Goal: Download file/media

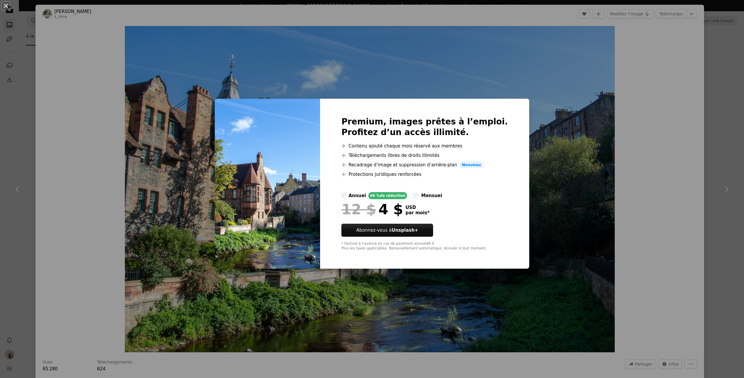
scroll to position [999, 0]
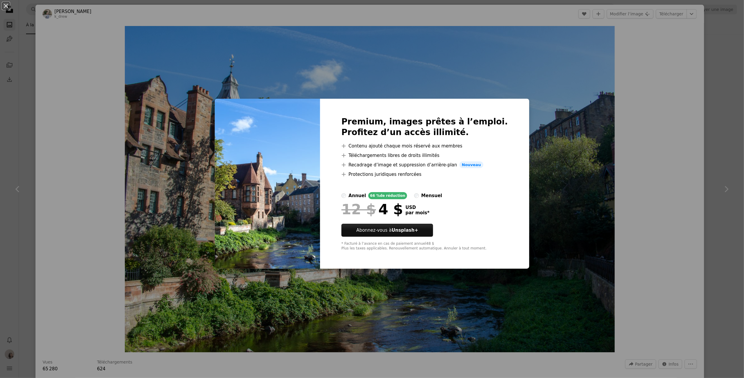
click at [564, 113] on div "An X shape Premium, images prêtes à l’emploi. Profitez d’un accès illimité. A p…" at bounding box center [372, 189] width 744 height 378
click at [564, 113] on img "Zoom sur cette image" at bounding box center [370, 189] width 490 height 326
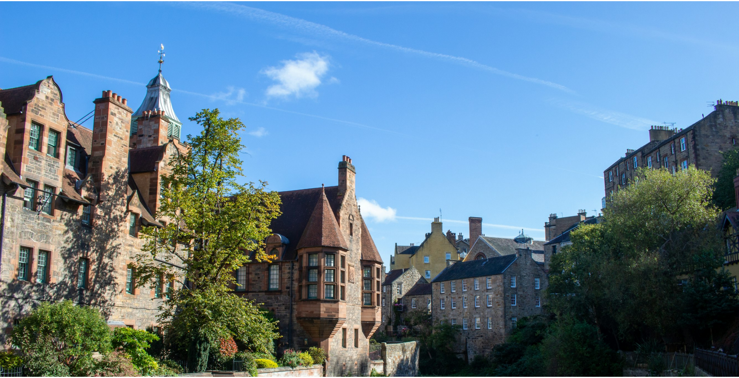
scroll to position [56, 0]
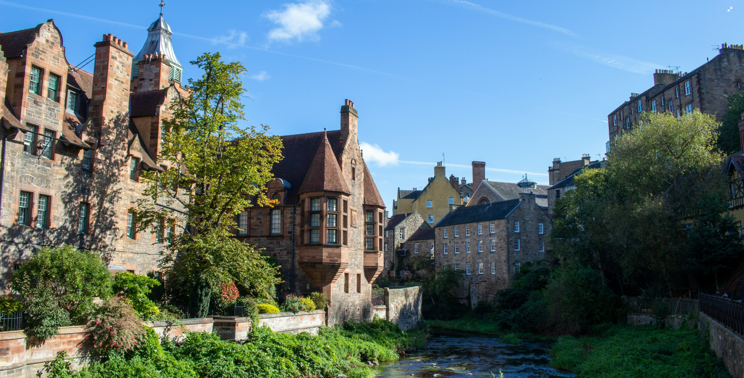
click at [405, 223] on img "Zoom arrière sur cette image" at bounding box center [372, 192] width 744 height 496
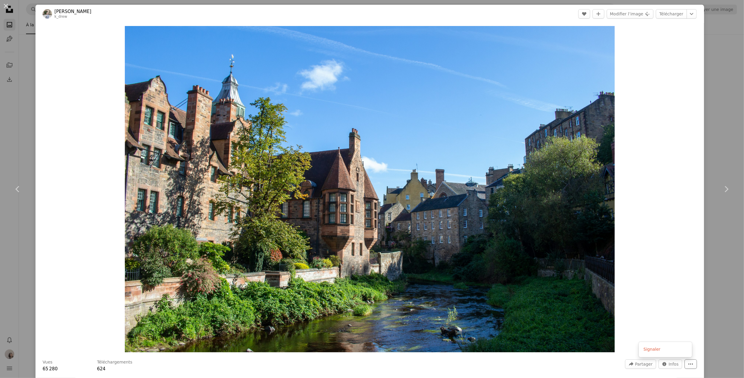
click at [688, 362] on button "More Actions" at bounding box center [690, 364] width 12 height 9
drag, startPoint x: 682, startPoint y: 240, endPoint x: 687, endPoint y: 81, distance: 158.6
click at [682, 237] on dialog "An X shape Chevron left Chevron right [PERSON_NAME] k_drew A heart A plus sign …" at bounding box center [372, 189] width 744 height 378
click at [692, 13] on header "[PERSON_NAME] k_drew A heart A plus sign Modifier l’image Plus sign for Unsplas…" at bounding box center [369, 14] width 668 height 18
click at [690, 15] on icon "Chevron down" at bounding box center [691, 13] width 9 height 7
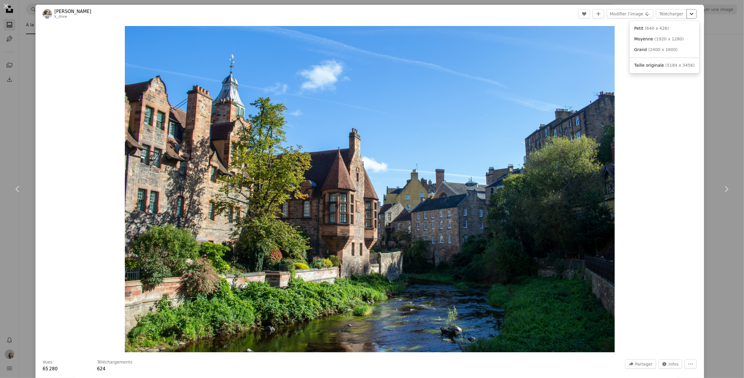
click at [690, 15] on icon "Chevron down" at bounding box center [691, 13] width 9 height 7
click at [668, 32] on link "Petit ( 640 x 426 )" at bounding box center [664, 28] width 65 height 11
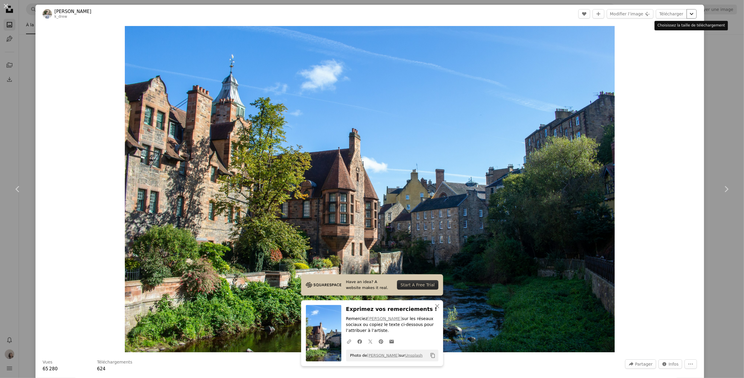
click at [687, 16] on icon "Chevron down" at bounding box center [691, 13] width 9 height 7
click at [633, 51] on link "Grand ( 2400 x 1600 )" at bounding box center [664, 50] width 65 height 11
click at [727, 155] on div "An X shape Chevron left Chevron right Have an idea? A website makes it real. St…" at bounding box center [372, 189] width 744 height 378
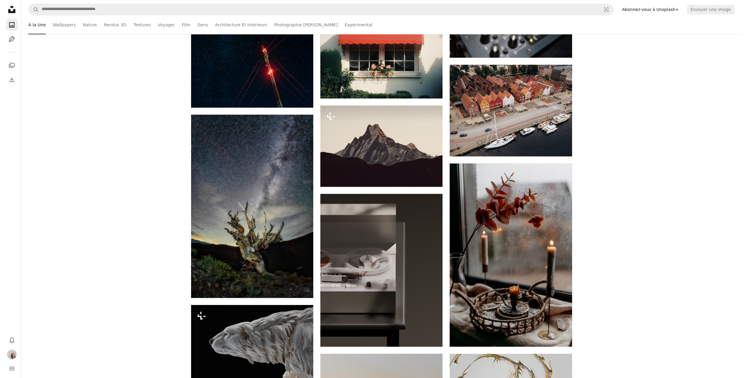
scroll to position [4402, 0]
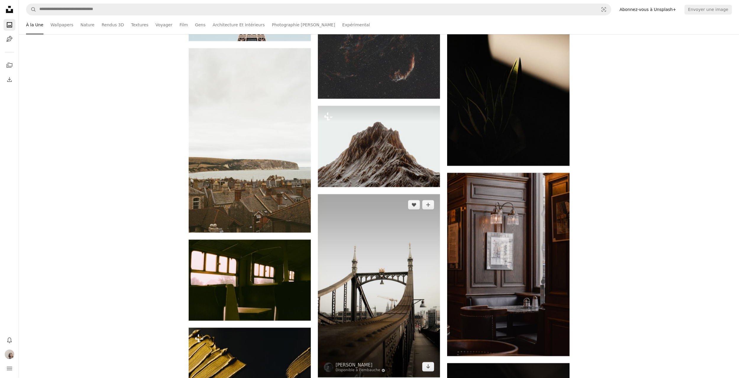
click at [386, 335] on img at bounding box center [379, 285] width 122 height 183
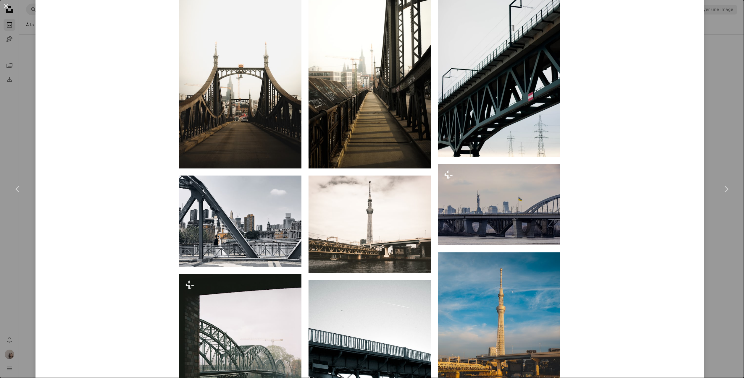
scroll to position [1143, 0]
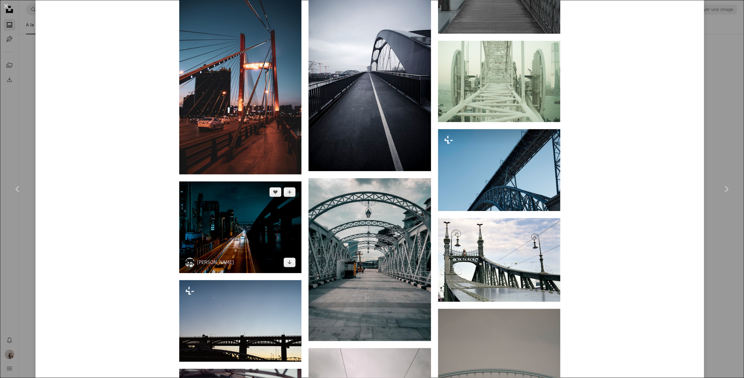
click at [273, 182] on img at bounding box center [240, 228] width 122 height 92
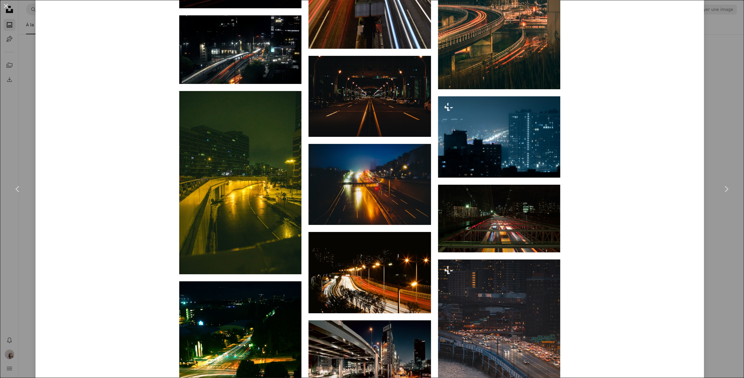
scroll to position [2452, 0]
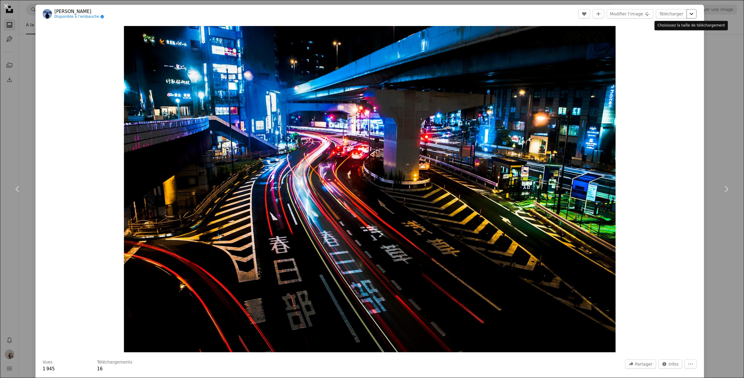
click at [687, 15] on icon "Chevron down" at bounding box center [691, 13] width 9 height 7
click at [656, 69] on link "Taille originale ( 4288 x 2848 )" at bounding box center [664, 65] width 65 height 11
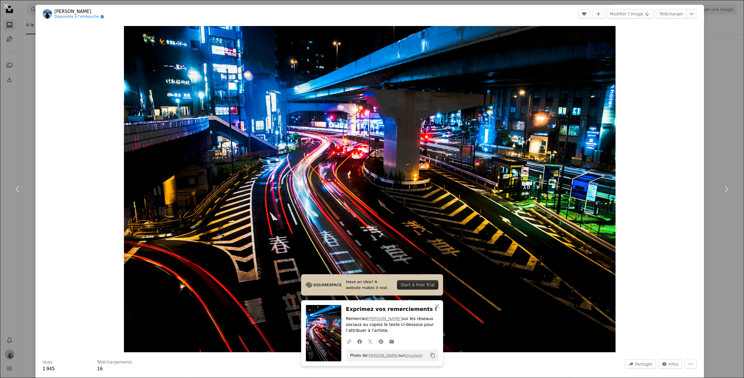
click at [722, 145] on div "An X shape Chevron left Chevron right Have an idea? A website makes it real. St…" at bounding box center [372, 189] width 744 height 378
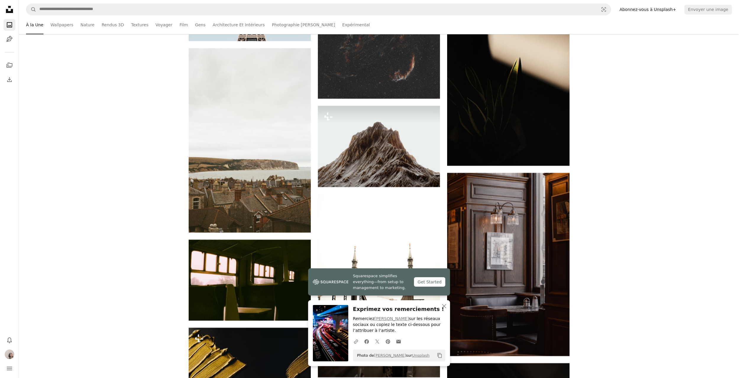
click at [661, 13] on link "Abonnez-vous à Unsplash+" at bounding box center [648, 9] width 64 height 9
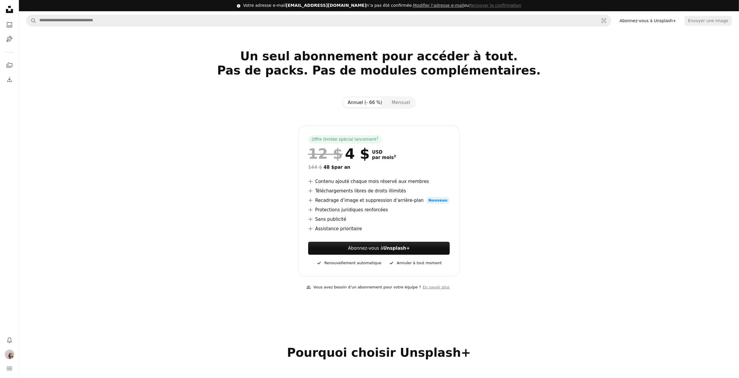
scroll to position [572, 0]
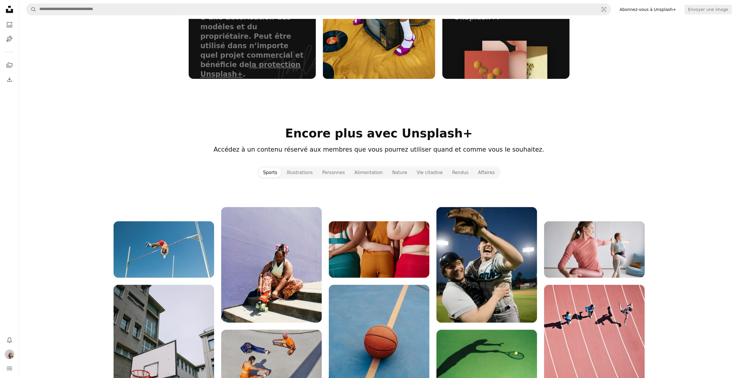
click at [145, 237] on img at bounding box center [164, 249] width 101 height 56
click at [169, 224] on img at bounding box center [164, 249] width 101 height 56
click at [299, 261] on img at bounding box center [271, 265] width 101 height 116
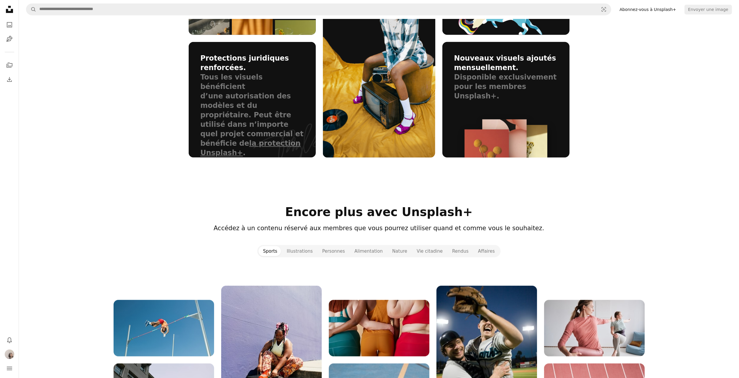
scroll to position [0, 0]
